Goal: Information Seeking & Learning: Learn about a topic

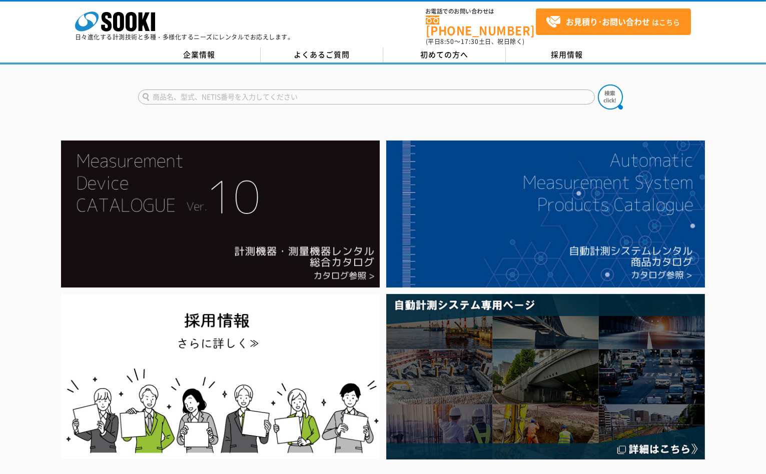
click at [186, 90] on input "text" at bounding box center [366, 97] width 457 height 15
type input "ｵﾍﾟﾗ"
click at [598, 85] on button at bounding box center [610, 97] width 25 height 25
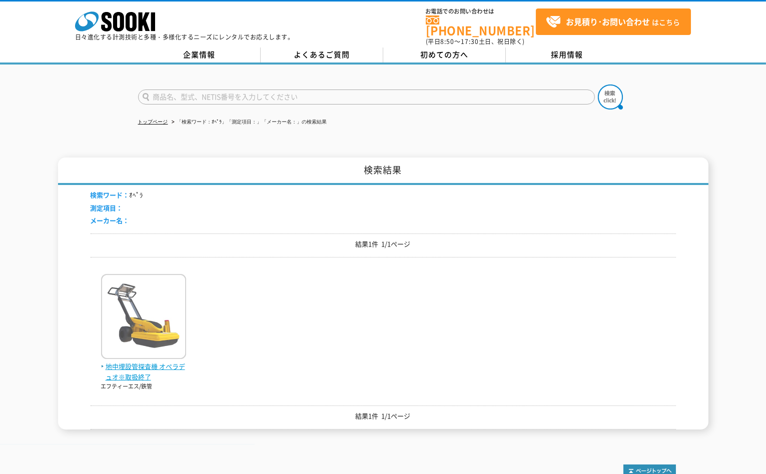
click at [167, 362] on span "地中埋設管探査機 オペラデュオ※取扱終了" at bounding box center [143, 372] width 85 height 21
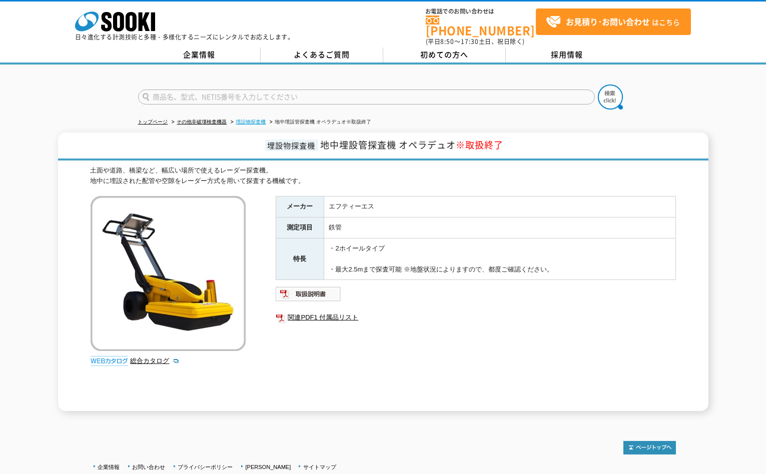
click at [263, 119] on link "埋設物探査機" at bounding box center [251, 122] width 30 height 6
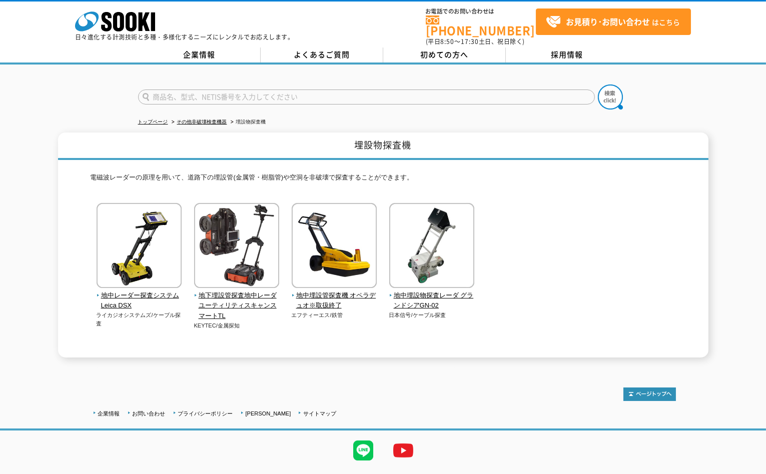
click at [354, 18] on div "株式会社 ソーキ spMenu 日々進化する計測技術と多種・多様化するニーズにレンタルでお応えします。 お電話でのお問い合わせは 0120-856-990 (…" at bounding box center [383, 24] width 766 height 45
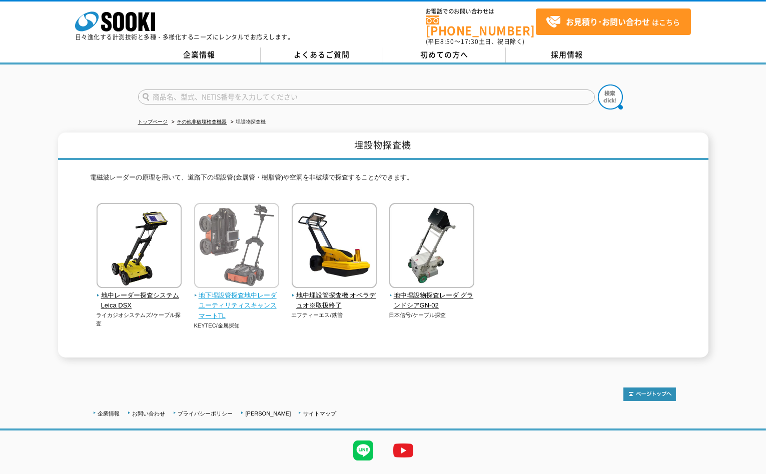
click at [250, 294] on span "地下埋設管探査地中レーダ ユーティリティスキャンスマートTL" at bounding box center [237, 306] width 86 height 31
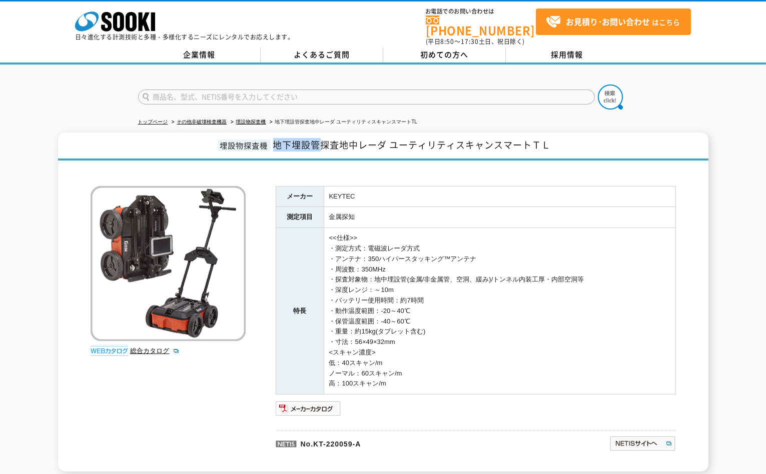
drag, startPoint x: 274, startPoint y: 138, endPoint x: 324, endPoint y: 136, distance: 50.0
click at [324, 138] on span "地下埋設管探査地中レーダ ユーティリティスキャンスマートＴＬ" at bounding box center [412, 145] width 278 height 14
copy span "地下埋設管"
click at [728, 108] on div "トップページ その他非破壊検査機器 埋設物探査機 地下埋設管探査地中レーダ ユーティリティスキャンスマートTL 埋設物探査機 地下埋設管探査地中レーダ ユーテ…" at bounding box center [383, 274] width 766 height 418
click at [262, 119] on link "埋設物探査機" at bounding box center [251, 122] width 30 height 6
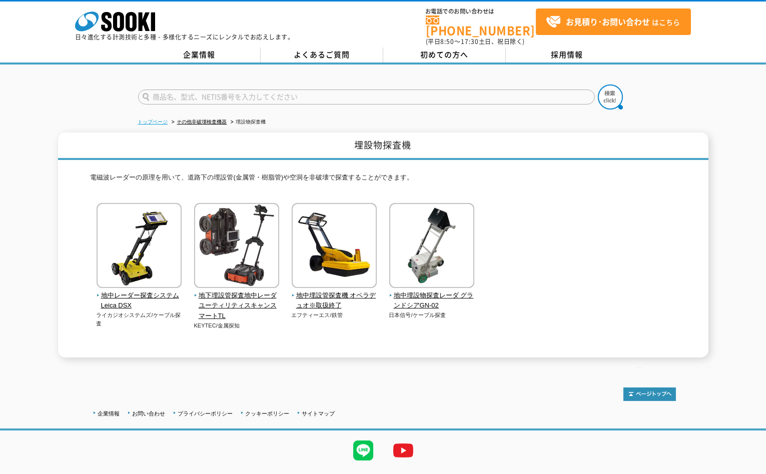
click at [158, 119] on link "トップページ" at bounding box center [153, 122] width 30 height 6
click at [329, 291] on span "地中埋設管探査機 オペラデュオ※取扱終了" at bounding box center [335, 301] width 86 height 21
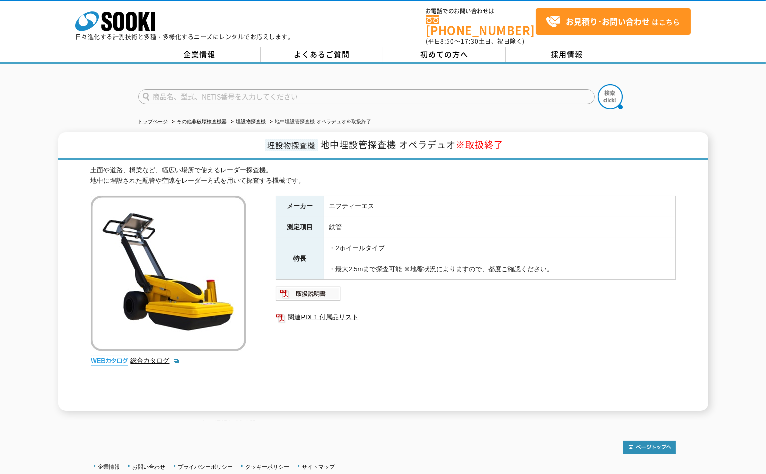
click at [270, 11] on div "株式会社 ソーキ spMenu 日々進化する計測技術と多種・多様化するニーズにレンタルでお応えします。" at bounding box center [184, 24] width 219 height 34
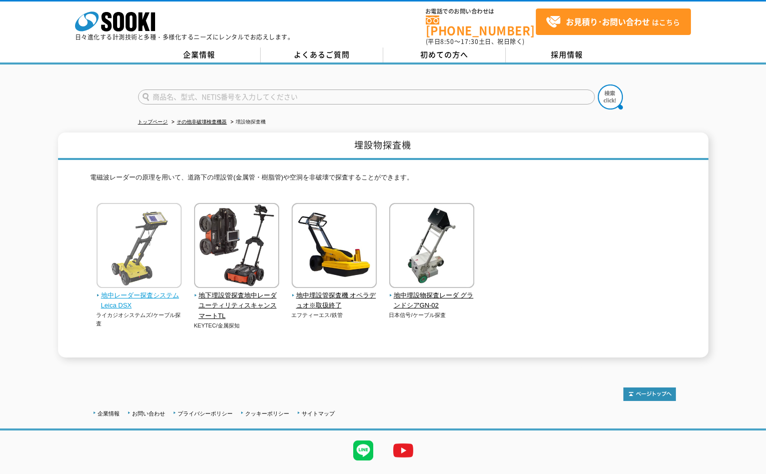
click at [138, 291] on span "地中レーダー探査システム Leica DSX" at bounding box center [140, 301] width 86 height 21
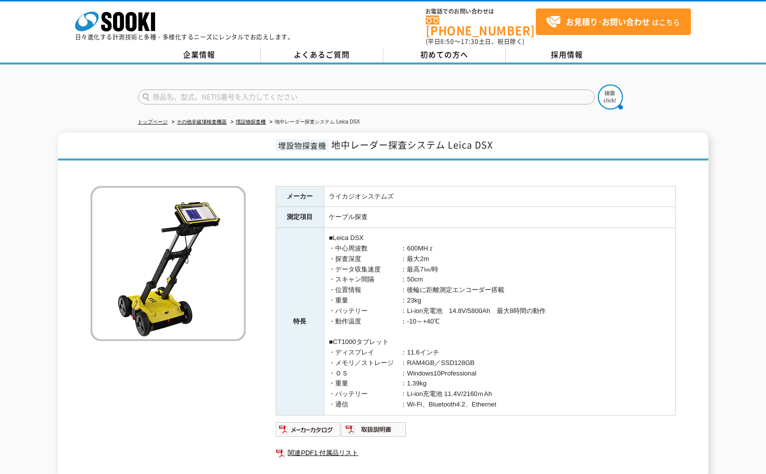
click at [57, 273] on div "埋設物探査機 地中レーダー探査システム Leica DSX メーカー ライカジオシステムズ 測定項目 ケーブル探査 特長 ■Leica DSX ・中心周波数　…" at bounding box center [383, 306] width 766 height 347
drag, startPoint x: 339, startPoint y: 251, endPoint x: 408, endPoint y: 250, distance: 69.5
click at [408, 250] on td "■Leica DSX ・中心周波数　　　　　：600MHｚ ・探査深度　　　　　　：最大2m ・データ収集速度　　　：最高7㎞/時 ・スキャン間隔　　　　：5…" at bounding box center [500, 322] width 352 height 188
drag, startPoint x: 408, startPoint y: 250, endPoint x: 337, endPoint y: 249, distance: 71.1
click at [337, 249] on td "■Leica DSX ・中心周波数　　　　　：600MHｚ ・探査深度　　　　　　：最大2m ・データ収集速度　　　：最高7㎞/時 ・スキャン間隔　　　　：5…" at bounding box center [500, 322] width 352 height 188
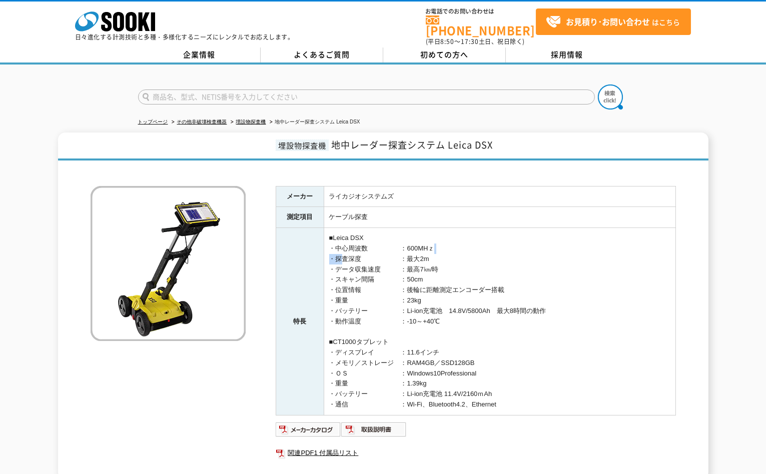
drag, startPoint x: 349, startPoint y: 252, endPoint x: 432, endPoint y: 246, distance: 82.8
click at [432, 246] on td "■Leica DSX ・中心周波数　　　　　：600MHｚ ・探査深度　　　　　　：最大2m ・データ収集速度　　　：最高7㎞/時 ・スキャン間隔　　　　：5…" at bounding box center [500, 322] width 352 height 188
click at [432, 247] on td "■Leica DSX ・中心周波数　　　　　：600MHｚ ・探査深度　　　　　　：最大2m ・データ収集速度　　　：最高7㎞/時 ・スキャン間隔　　　　：5…" at bounding box center [500, 322] width 352 height 188
click at [421, 253] on td "■Leica DSX ・中心周波数　　　　　：600MHｚ ・探査深度　　　　　　：最大2m ・データ収集速度　　　：最高7㎞/時 ・スキャン間隔　　　　：5…" at bounding box center [500, 322] width 352 height 188
drag, startPoint x: 339, startPoint y: 255, endPoint x: 455, endPoint y: 254, distance: 116.6
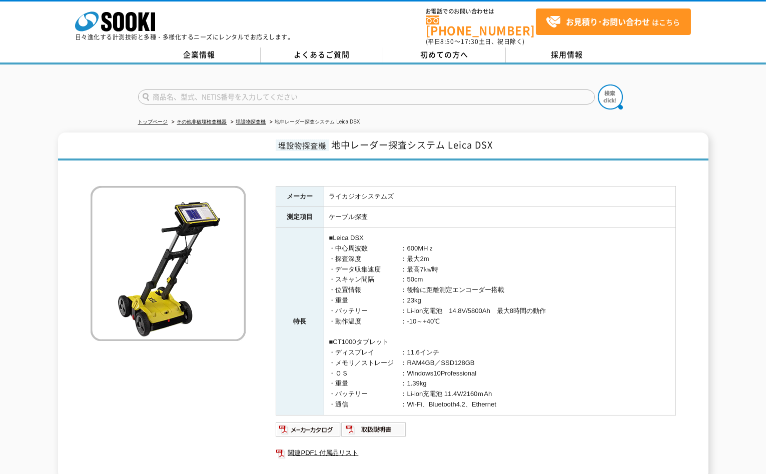
click at [455, 254] on td "■Leica DSX ・中心周波数　　　　　：600MHｚ ・探査深度　　　　　　：最大2m ・データ収集速度　　　：最高7㎞/時 ・スキャン間隔　　　　：5…" at bounding box center [500, 322] width 352 height 188
copy td "査深度　　　　　　：最大2m"
click at [85, 382] on div "埋設物探査機 地中レーダー探査システム Leica DSX メーカー ライカジオシステムズ 測定項目 ケーブル探査 特長 ■Leica DSX ・中心周波数　…" at bounding box center [383, 306] width 650 height 347
drag, startPoint x: 335, startPoint y: 252, endPoint x: 611, endPoint y: 272, distance: 276.9
click at [436, 252] on td "■Leica DSX ・中心周波数　　　　　：600MHｚ ・探査深度　　　　　　：最大2m ・データ収集速度　　　：最高7㎞/時 ・スキャン間隔　　　　：5…" at bounding box center [500, 322] width 352 height 188
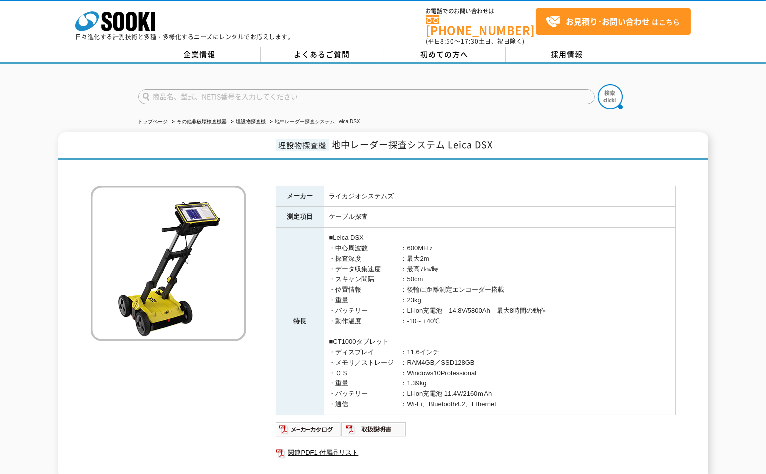
copy td "探査深度　　　　　　：最大2m"
drag, startPoint x: 146, startPoint y: 347, endPoint x: 117, endPoint y: 252, distance: 99.4
click at [139, 321] on div "メーカー ライカジオシステムズ 測定項目 ケーブル探査 特長 ■Leica DSX ・中心周波数　　　　　：600MHｚ ・探査深度　　　　　　：最大2m ・…" at bounding box center [383, 323] width 585 height 314
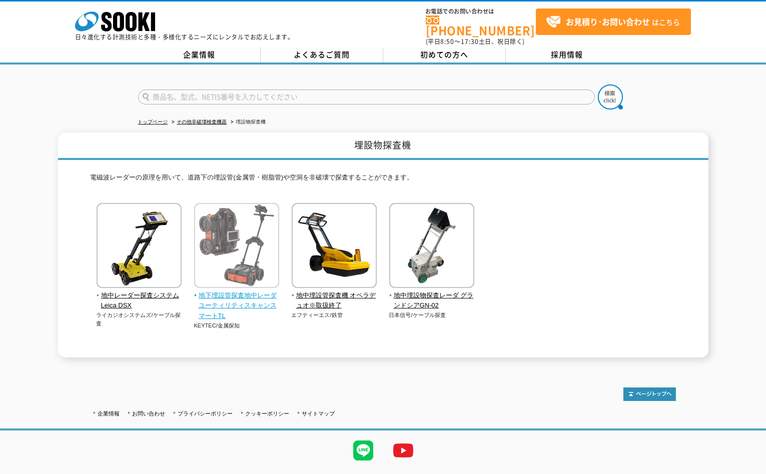
click at [215, 302] on span "地下埋設管探査地中レーダ ユーティリティスキャンスマートTL" at bounding box center [237, 306] width 86 height 31
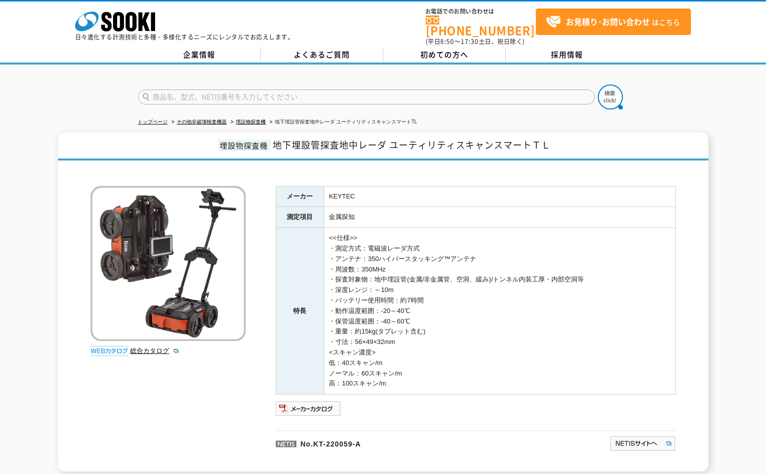
click at [338, 283] on td "<<仕様>> ・測定方式：電磁波レーダ方式 ・アンテナ：350ハイパースタッキング™アンテナ ・周波数：350MHz ・探査対象物：地中埋設管(金属/非金属管…" at bounding box center [500, 311] width 352 height 167
click at [315, 401] on img at bounding box center [309, 409] width 66 height 16
click at [306, 401] on img at bounding box center [309, 409] width 66 height 16
click at [315, 17] on div "株式会社 ソーキ spMenu 日々進化する計測技術と多種・多様化するニーズにレンタルでお応えします。 お電話でのお問い合わせは 0120-856-990 (…" at bounding box center [383, 24] width 766 height 45
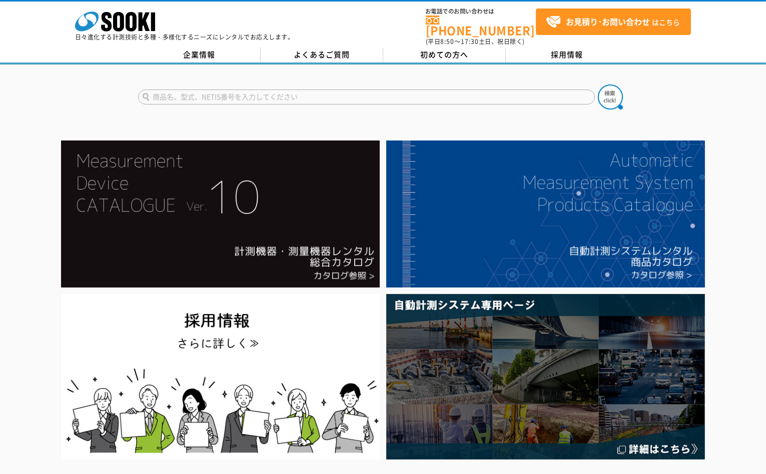
click at [286, 91] on input "text" at bounding box center [366, 97] width 457 height 15
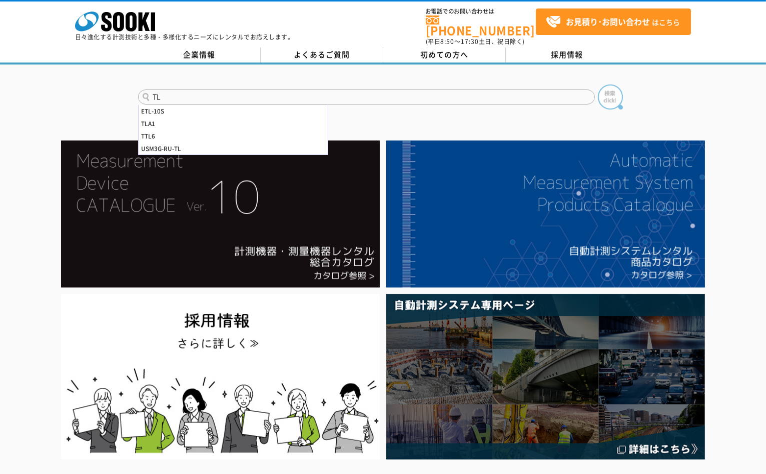
type input "TL"
click at [613, 86] on img at bounding box center [610, 97] width 25 height 25
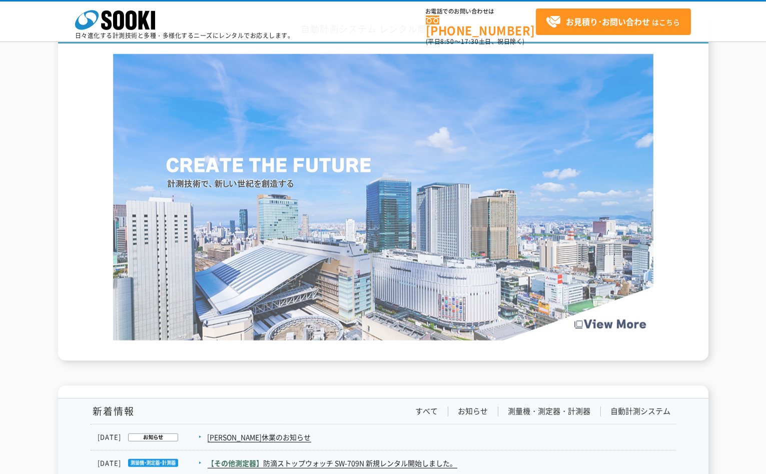
scroll to position [1723, 0]
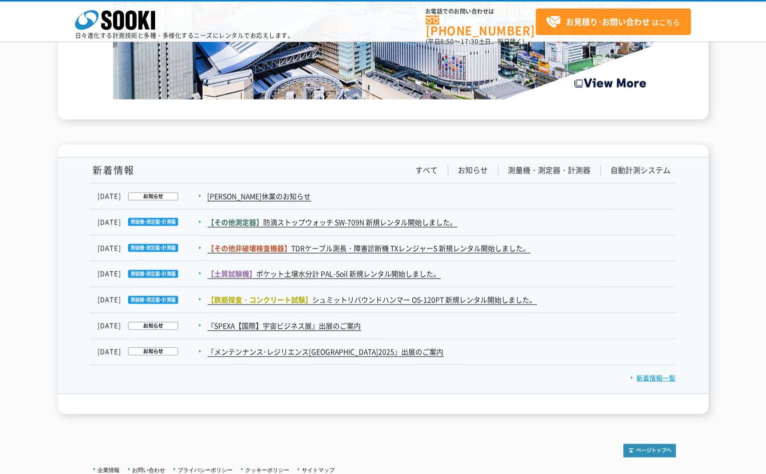
click at [649, 373] on link "新着情報一覧" at bounding box center [653, 378] width 46 height 10
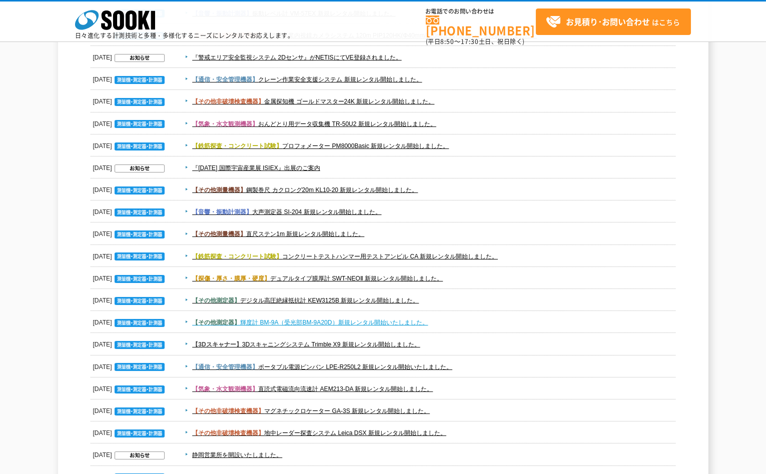
scroll to position [1223, 0]
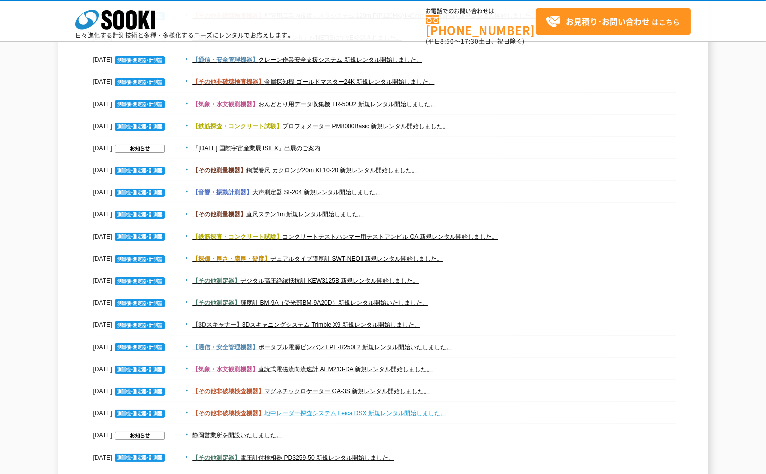
click at [379, 414] on link "【その他非破壊検査機器】 地中レーダー探査システム Leica DSX 新規レンタル開始しました。" at bounding box center [319, 413] width 254 height 7
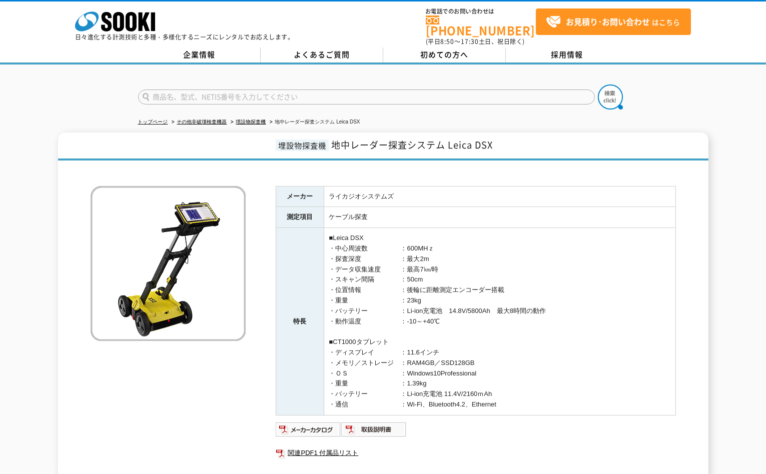
click at [83, 372] on div "埋設物探査機 地中レーダー探査システム Leica DSX メーカー ライカジオシステムズ 測定項目 ケーブル探査 特長 ■Leica DSX ・中心周波数　…" at bounding box center [383, 306] width 650 height 347
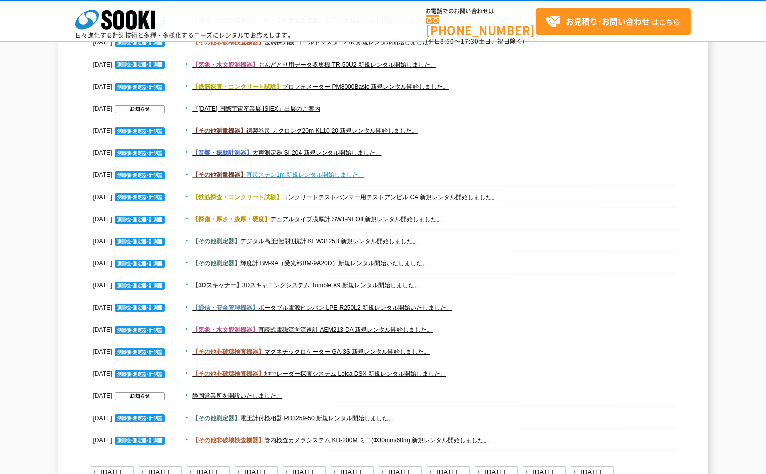
scroll to position [1334, 0]
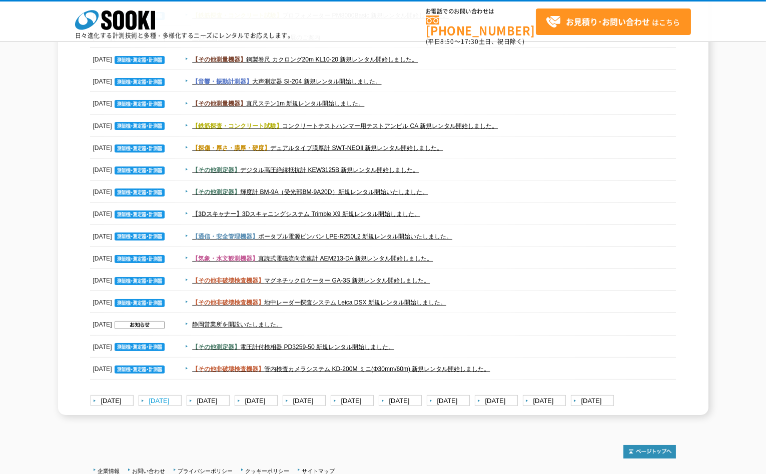
click at [164, 400] on link "[DATE]" at bounding box center [162, 401] width 46 height 13
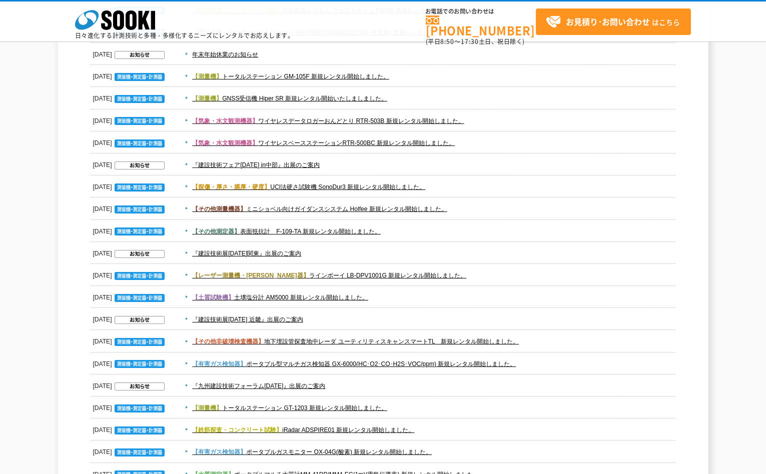
scroll to position [389, 0]
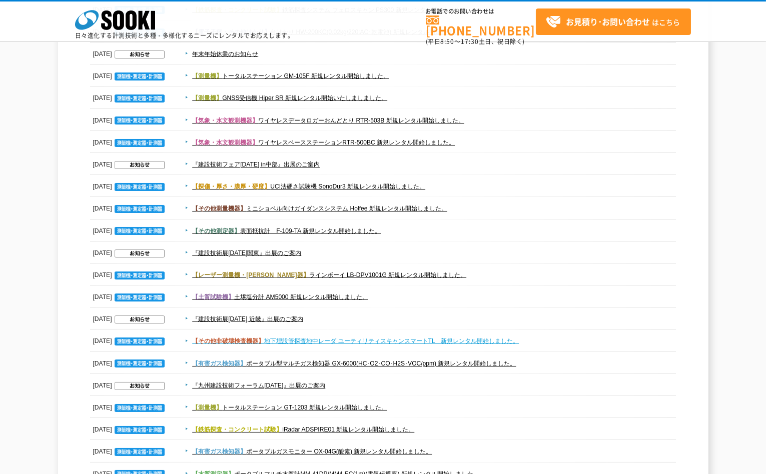
click at [363, 339] on link "【その他非破壊検査機器】 地下埋設管探査地中レーダ ユーティリティスキャンスマートTL　新規レンタル開始しました。" at bounding box center [355, 341] width 327 height 7
